Goal: Task Accomplishment & Management: Complete application form

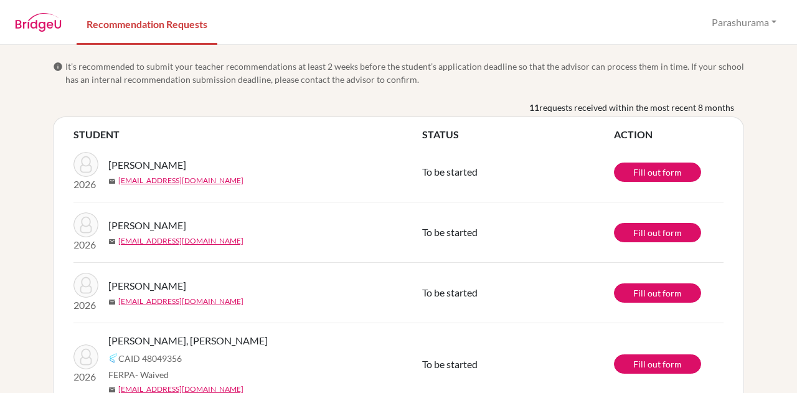
scroll to position [436, 0]
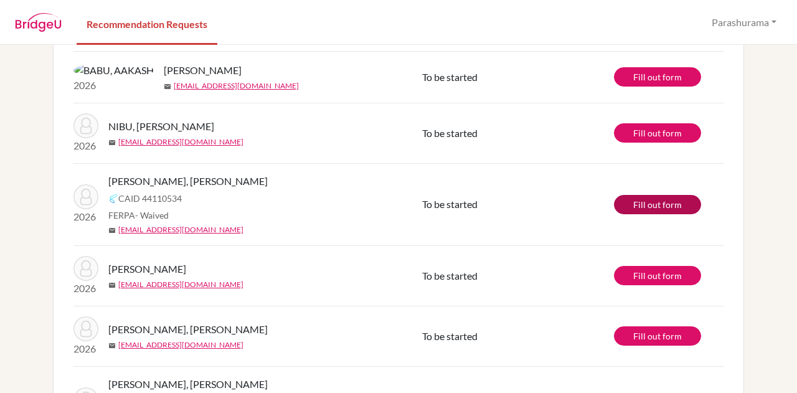
click at [653, 214] on link "Fill out form" at bounding box center [657, 204] width 87 height 19
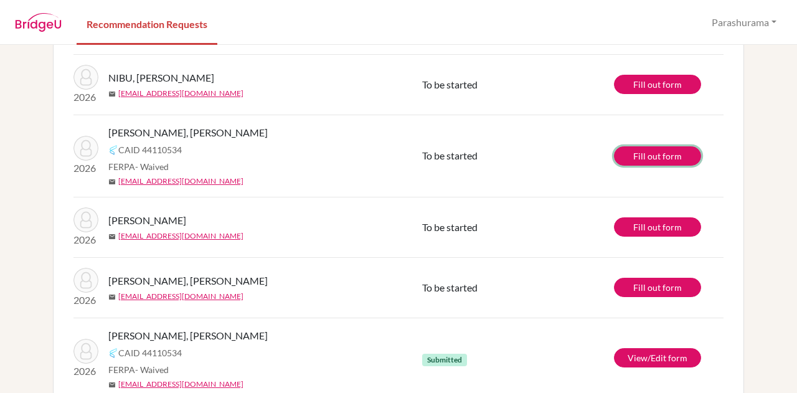
scroll to position [523, 0]
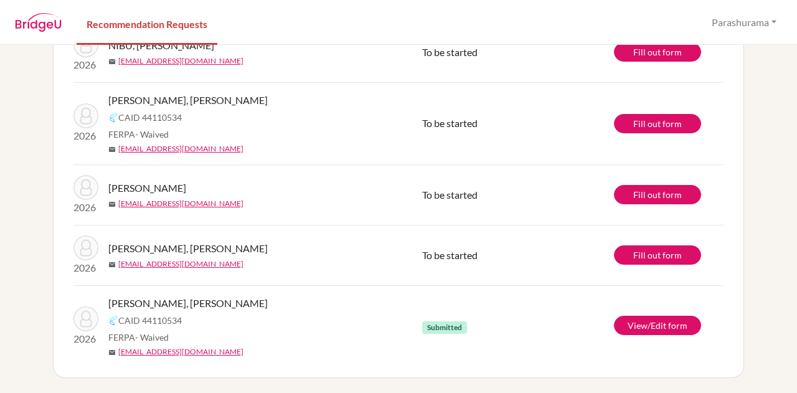
click at [432, 328] on span "Submitted" at bounding box center [444, 327] width 45 height 12
click at [639, 330] on link "View/Edit form" at bounding box center [657, 325] width 87 height 19
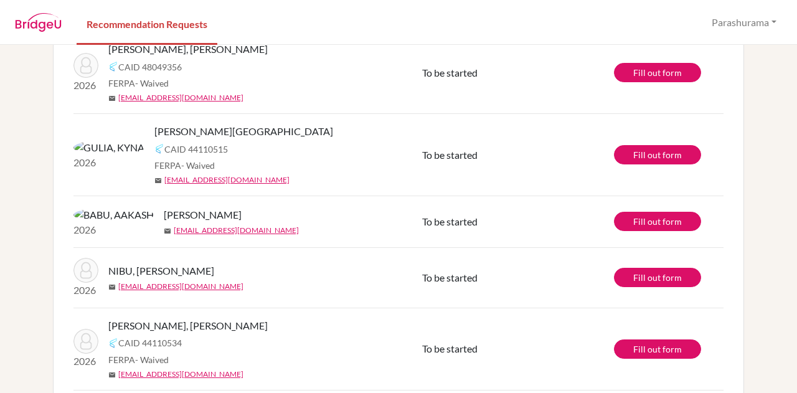
scroll to position [0, 0]
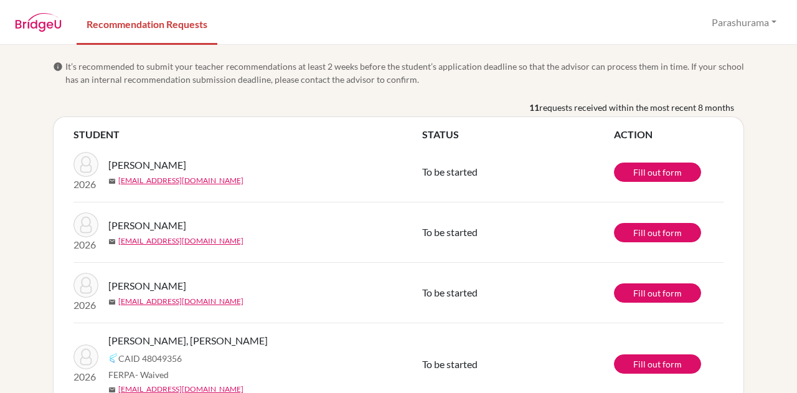
click at [587, 169] on td "To be started" at bounding box center [518, 172] width 192 height 60
click at [645, 169] on link "Fill out form" at bounding box center [657, 172] width 87 height 19
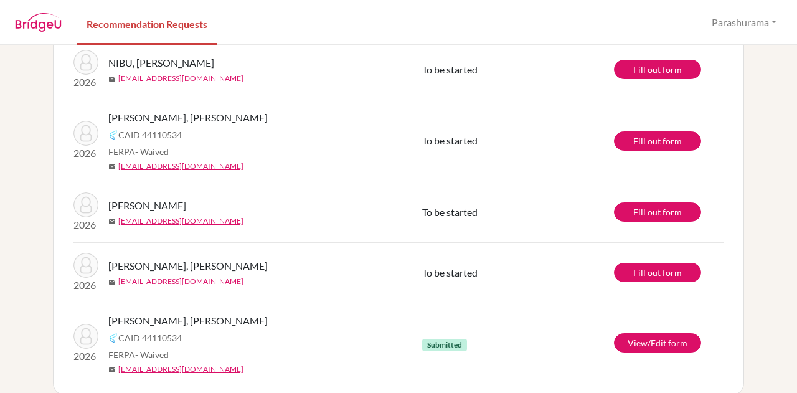
scroll to position [523, 0]
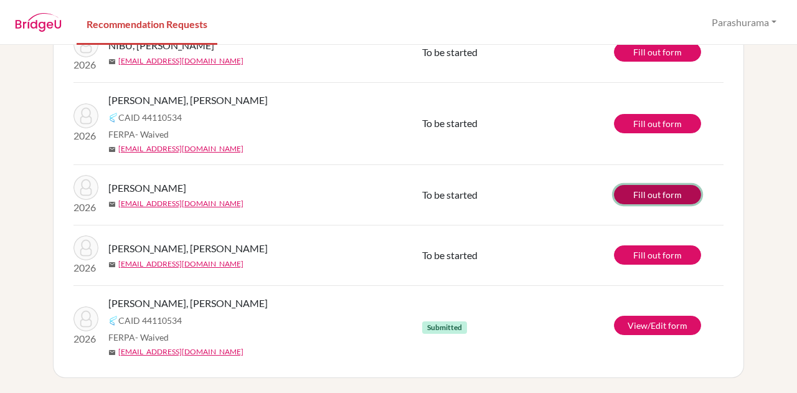
click at [632, 199] on link "Fill out form" at bounding box center [657, 194] width 87 height 19
click at [671, 192] on link "Fill out form" at bounding box center [657, 194] width 87 height 19
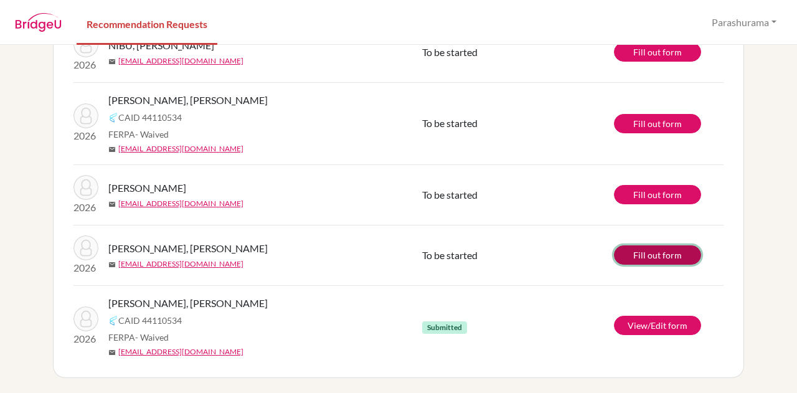
click at [649, 260] on link "Fill out form" at bounding box center [657, 254] width 87 height 19
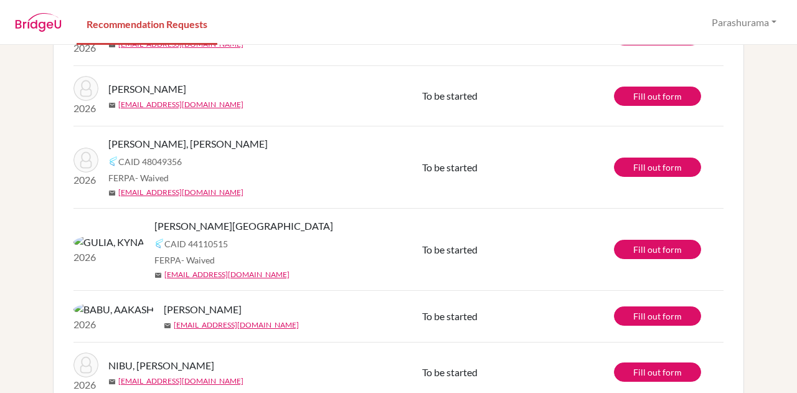
scroll to position [0, 0]
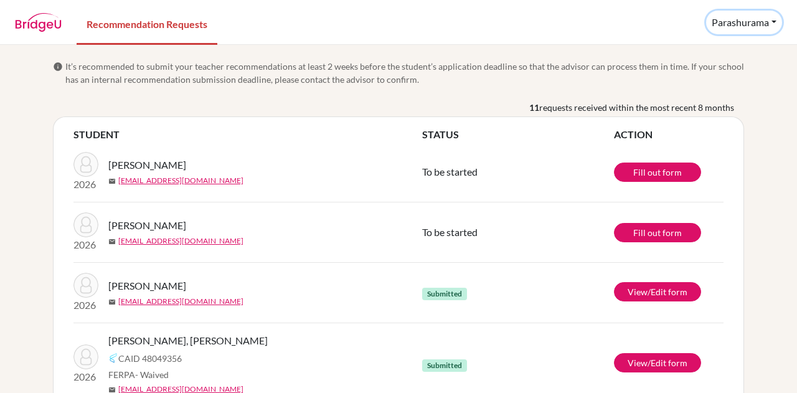
click at [771, 24] on button "Parashurama" at bounding box center [744, 23] width 76 height 24
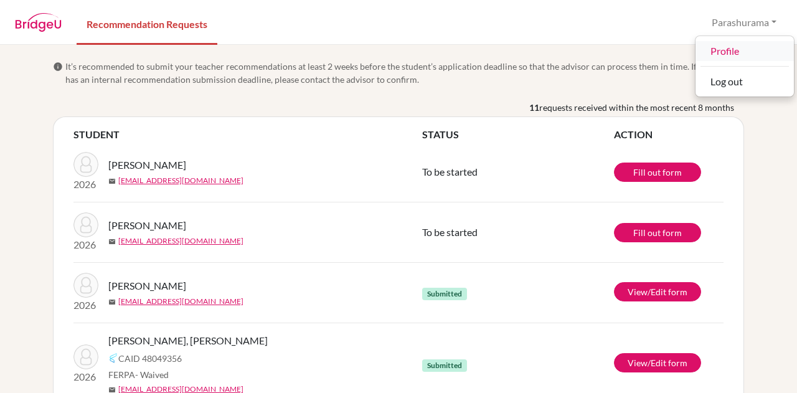
click at [722, 45] on link "Profile" at bounding box center [745, 51] width 98 height 20
